Goal: Information Seeking & Learning: Learn about a topic

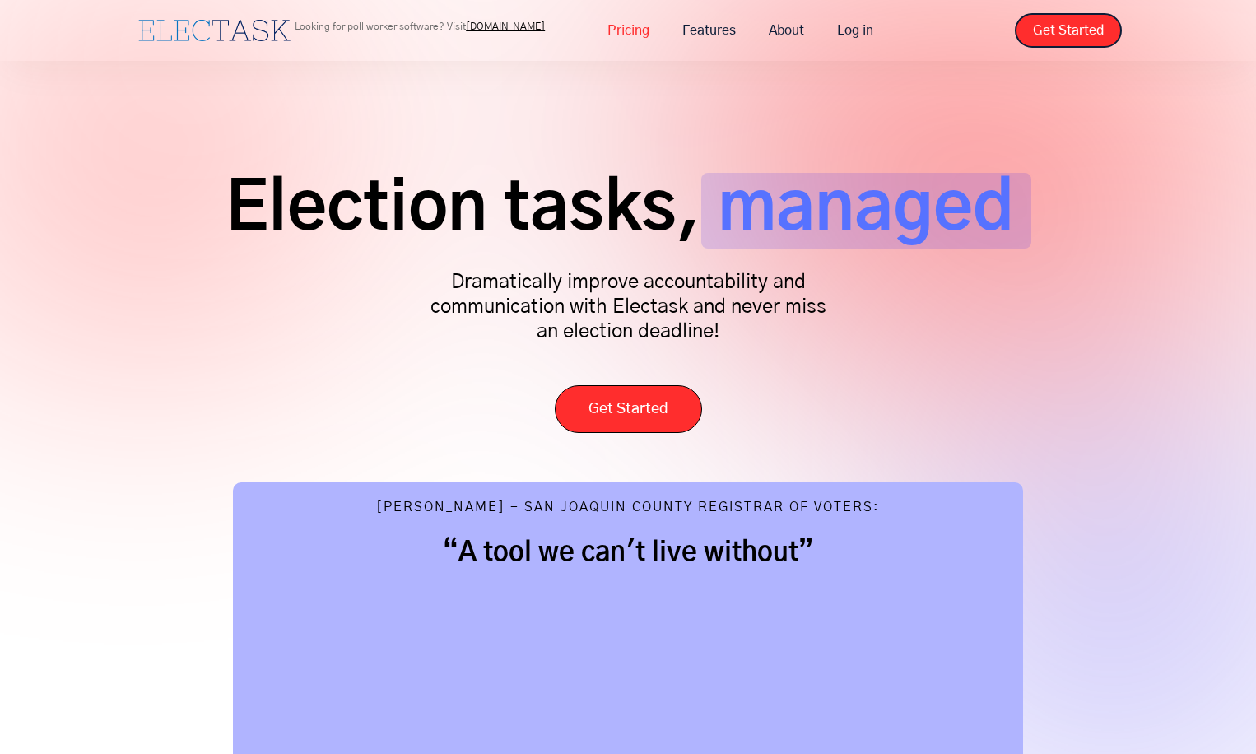
click at [633, 32] on link "Pricing" at bounding box center [628, 30] width 75 height 35
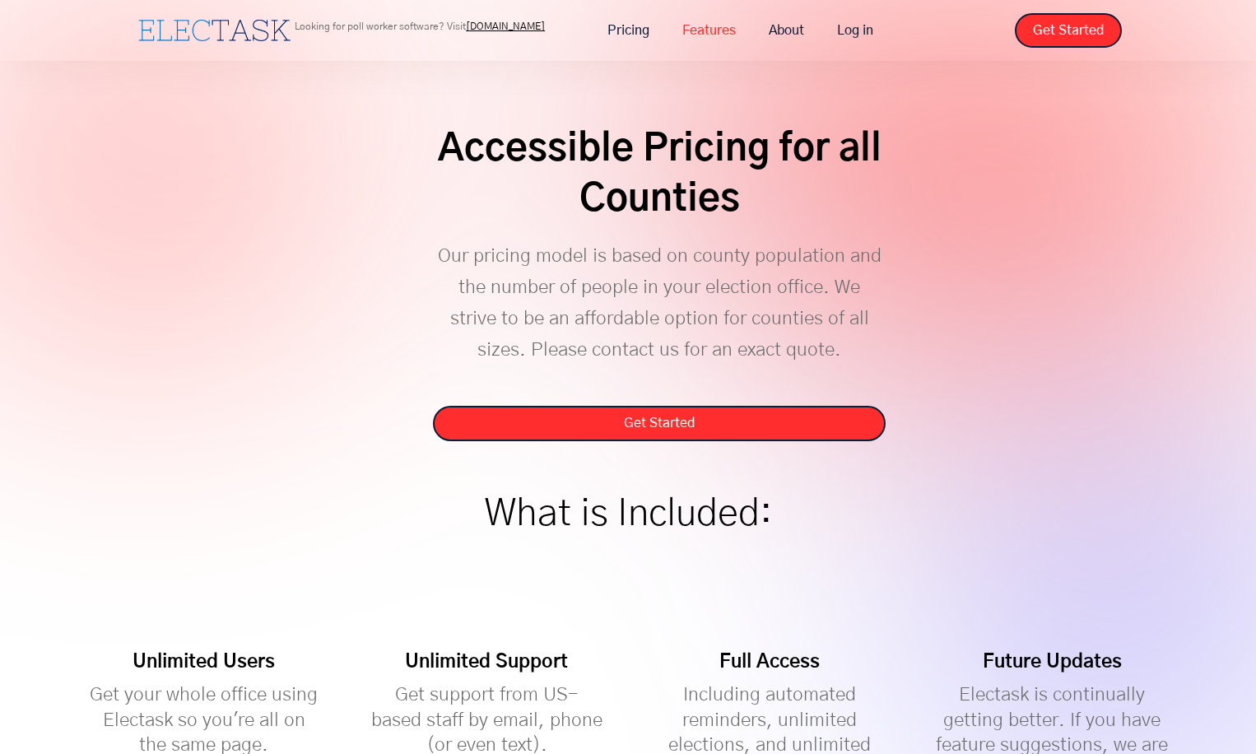
click at [696, 31] on link "Features" at bounding box center [709, 30] width 86 height 35
